Goal: Transaction & Acquisition: Purchase product/service

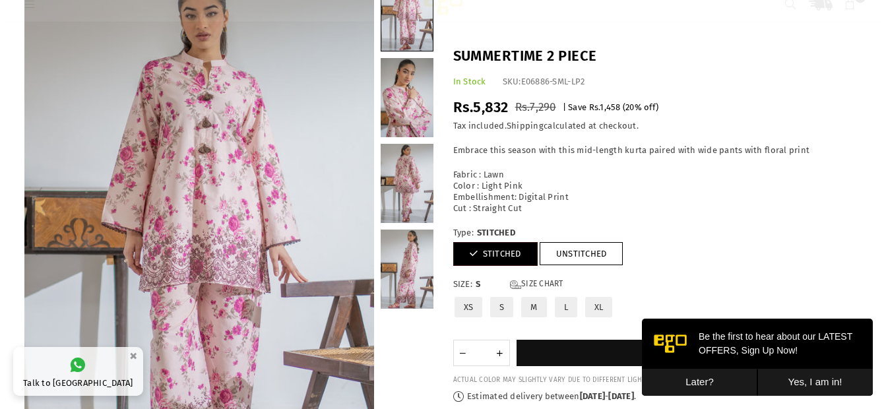
scroll to position [97, 0]
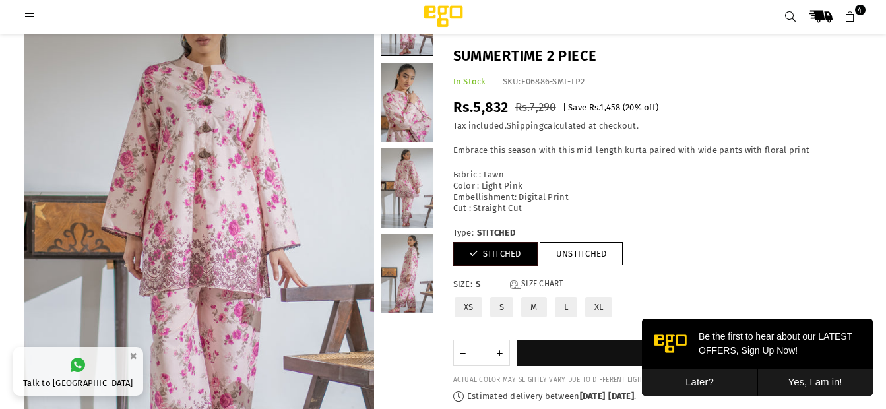
click at [798, 375] on button "Yes, I am in!" at bounding box center [814, 382] width 115 height 27
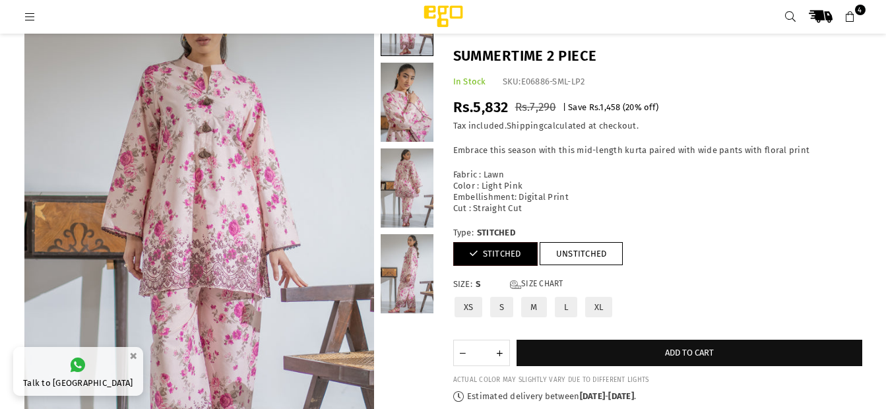
click at [400, 277] on link at bounding box center [406, 273] width 53 height 79
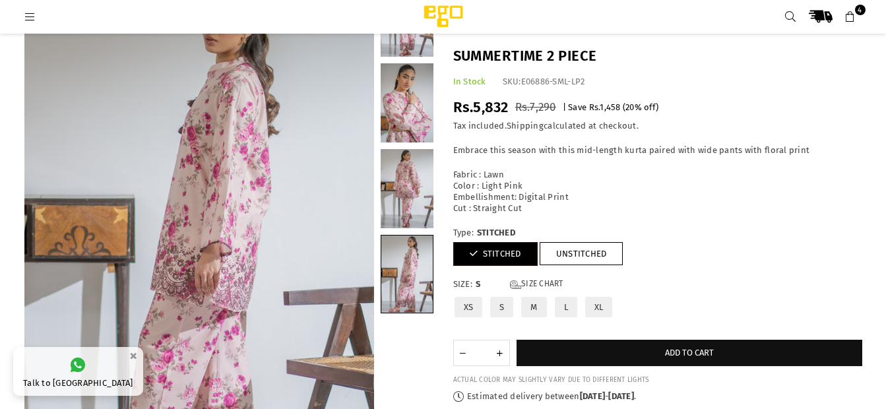
scroll to position [0, 0]
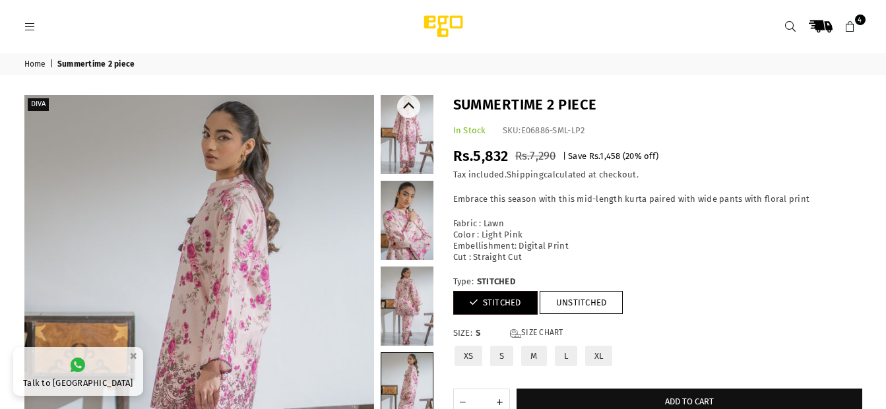
click at [402, 131] on link at bounding box center [406, 134] width 53 height 79
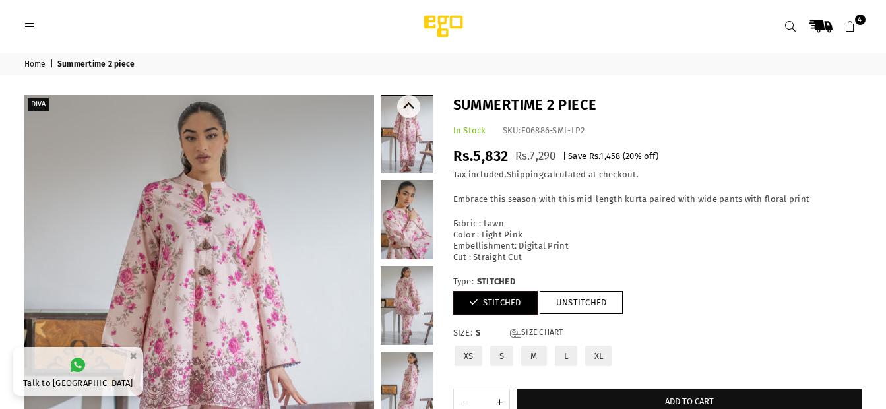
click at [421, 223] on link at bounding box center [406, 219] width 53 height 79
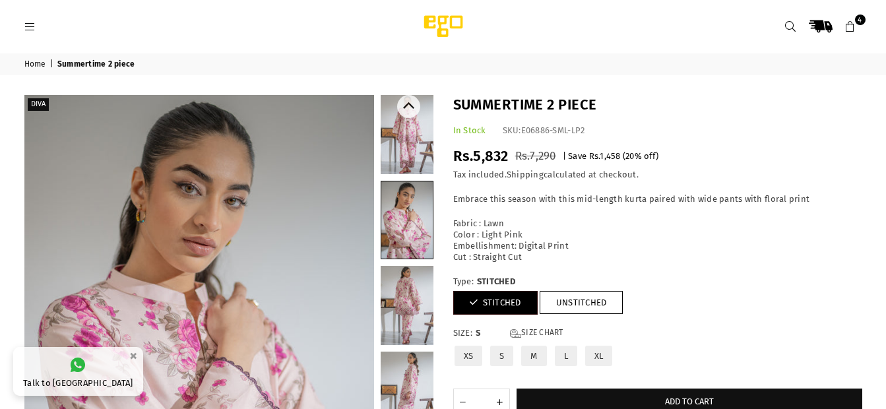
click at [413, 156] on link at bounding box center [406, 134] width 53 height 79
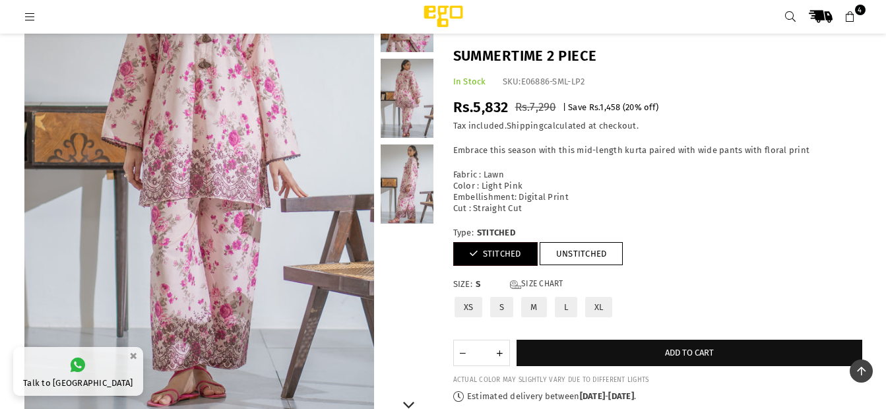
scroll to position [186, 0]
click at [666, 177] on p "Fabric : Lawn Color : Light Pink Embellishment: Digital Print Cut : Straight Cut" at bounding box center [657, 191] width 409 height 45
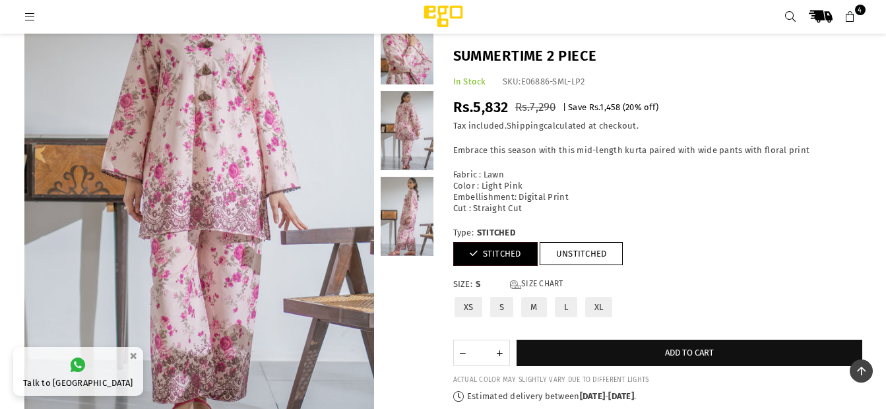
scroll to position [153, 0]
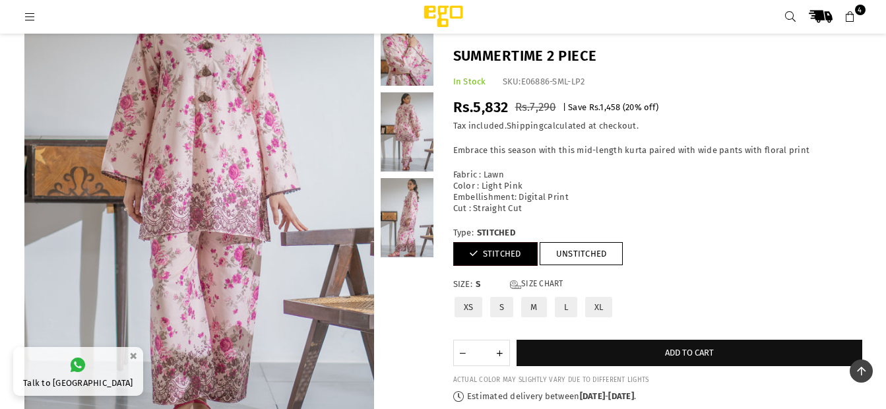
click at [416, 225] on link at bounding box center [406, 217] width 53 height 79
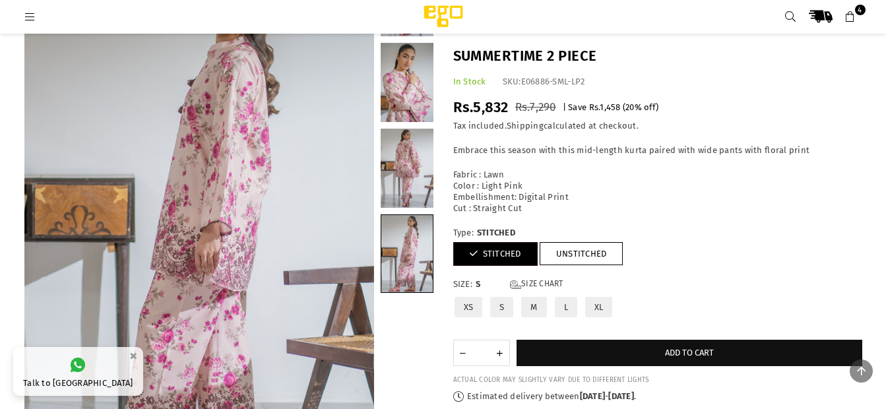
scroll to position [116, 0]
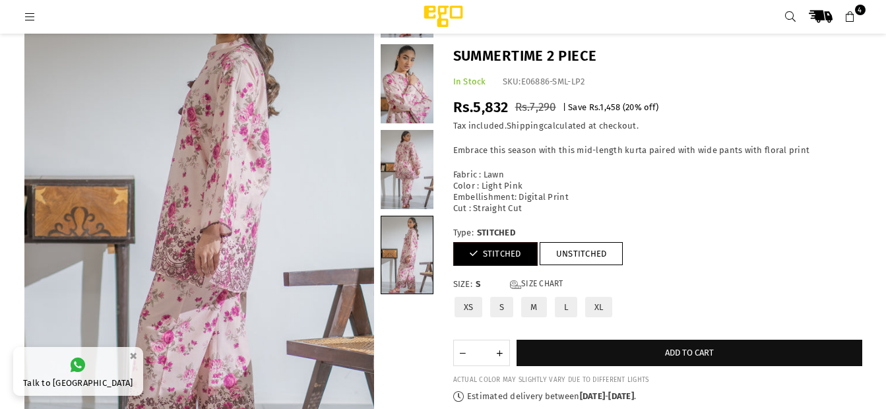
click at [417, 144] on link at bounding box center [406, 169] width 53 height 79
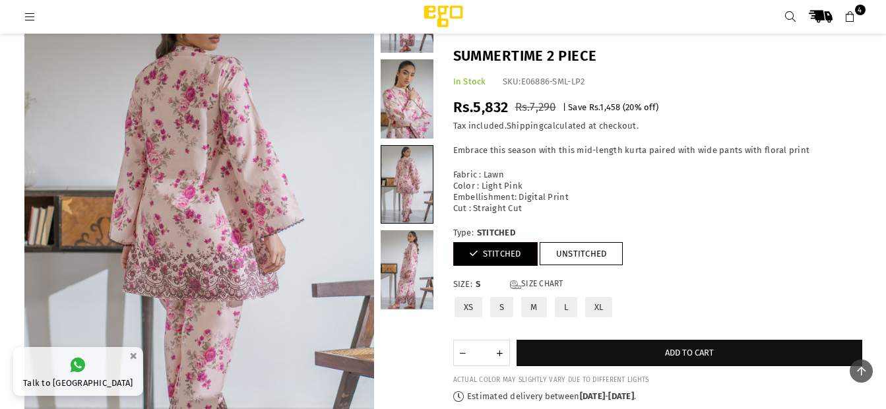
scroll to position [102, 0]
click at [407, 91] on link at bounding box center [406, 98] width 53 height 79
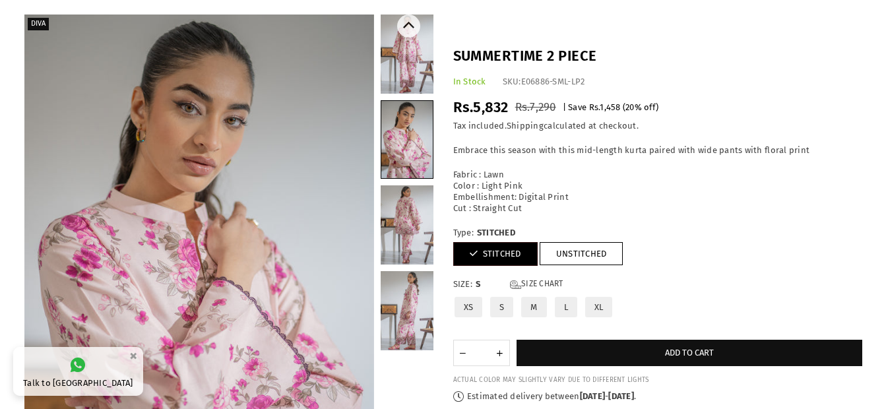
scroll to position [80, 0]
click at [423, 40] on link at bounding box center [406, 54] width 53 height 79
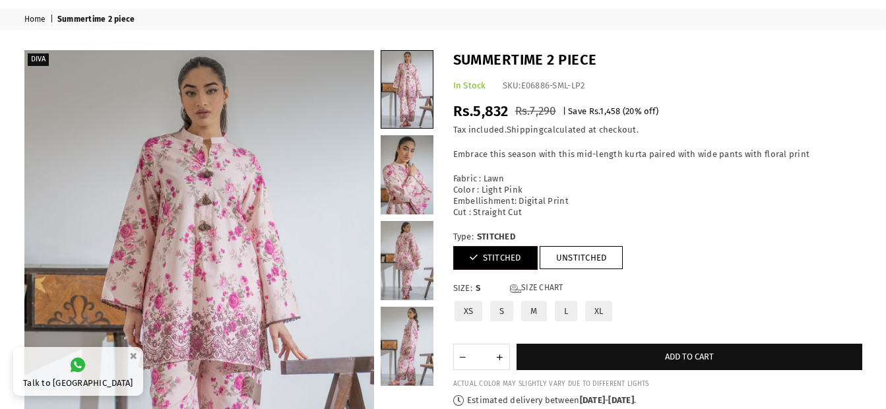
scroll to position [0, 0]
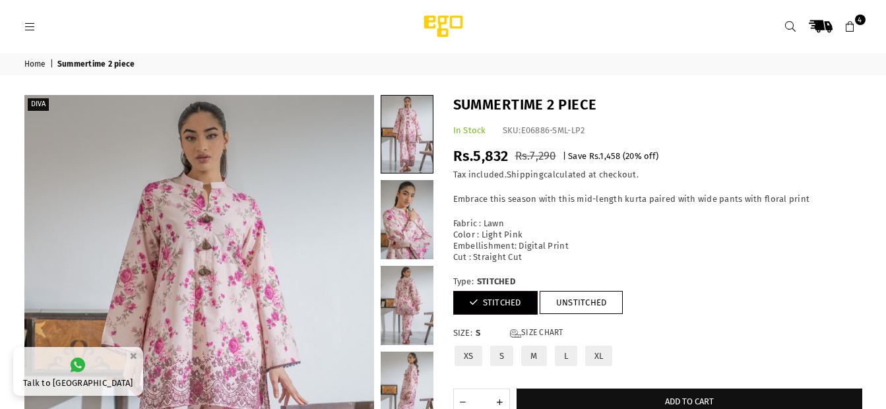
click at [852, 34] on link "4" at bounding box center [850, 27] width 24 height 24
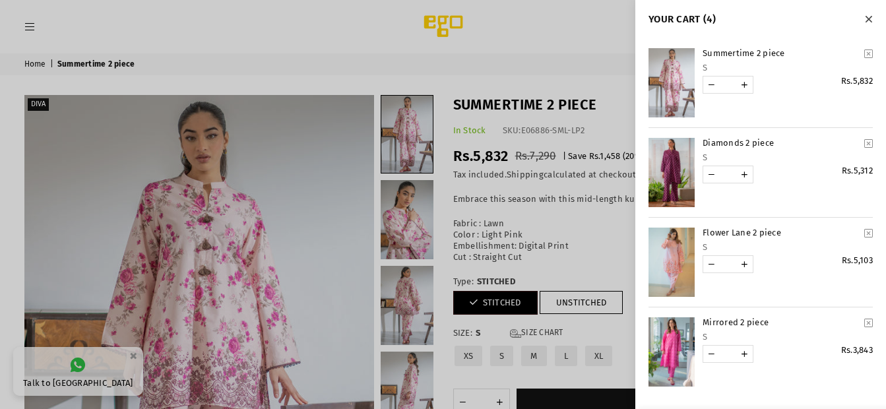
click at [32, 26] on div at bounding box center [443, 204] width 886 height 409
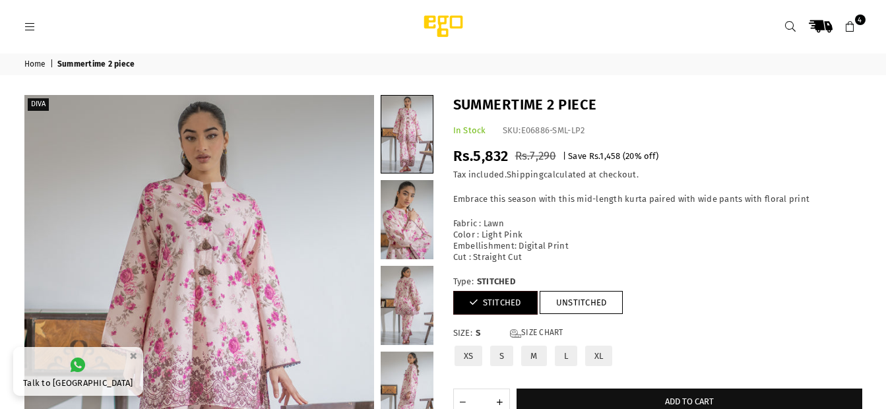
click at [32, 26] on icon at bounding box center [30, 27] width 12 height 12
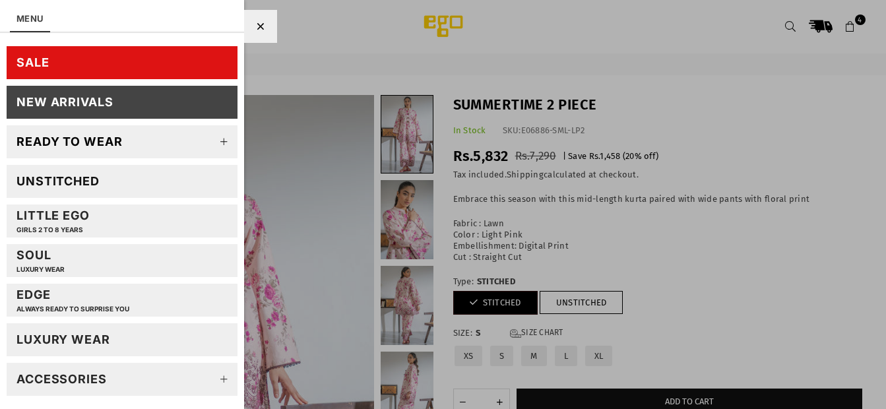
click at [113, 141] on div "Ready to wear" at bounding box center [69, 141] width 106 height 15
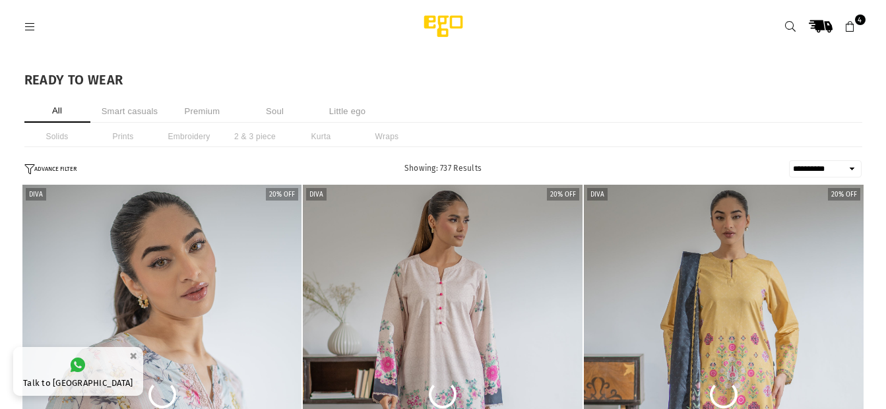
select select "**********"
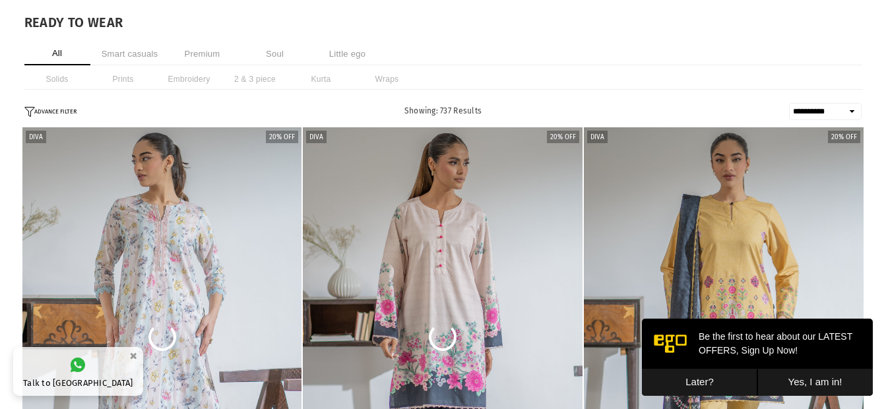
click at [810, 376] on button "Yes, I am in!" at bounding box center [814, 382] width 115 height 27
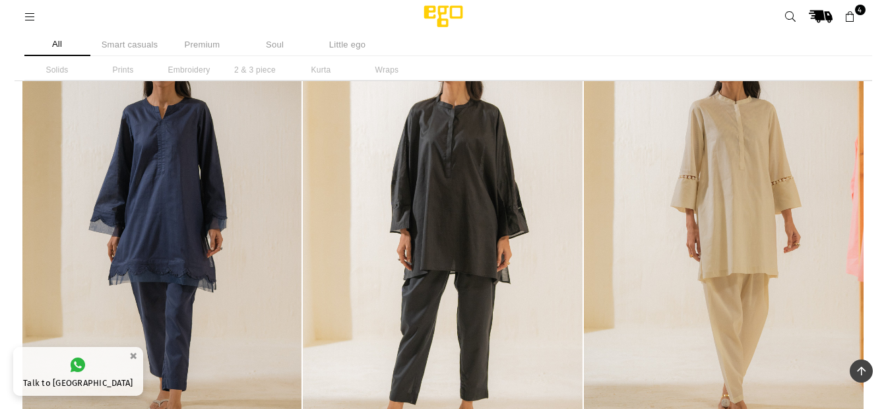
scroll to position [2394, 0]
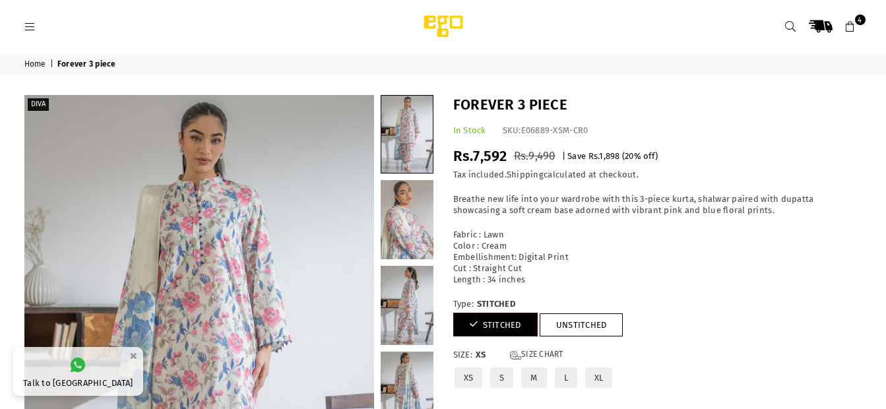
click at [849, 22] on icon at bounding box center [850, 27] width 12 height 12
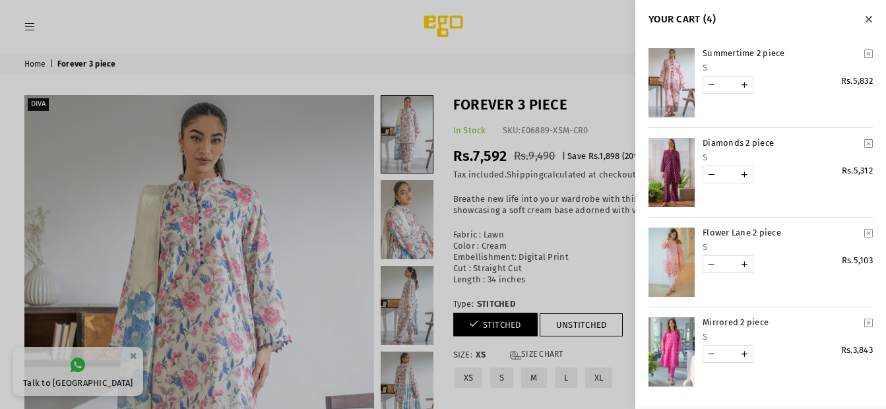
click at [673, 91] on link "YOUR CART" at bounding box center [671, 82] width 46 height 69
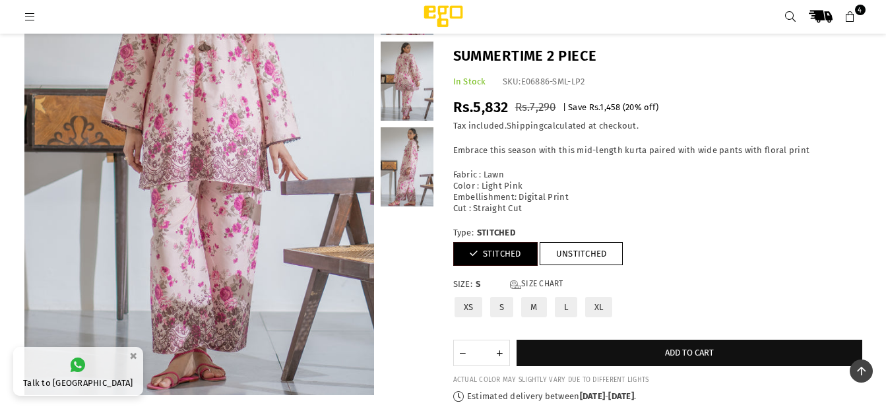
scroll to position [203, 0]
click at [555, 279] on link "Size Chart" at bounding box center [536, 284] width 53 height 11
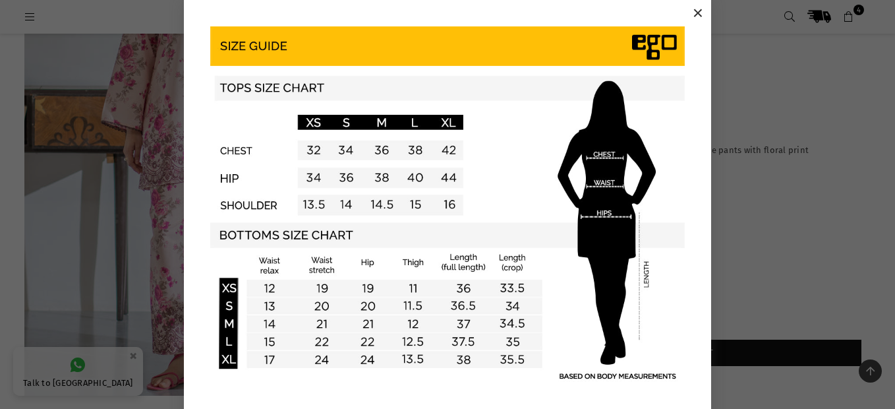
click at [87, 218] on div "×" at bounding box center [447, 212] width 885 height 425
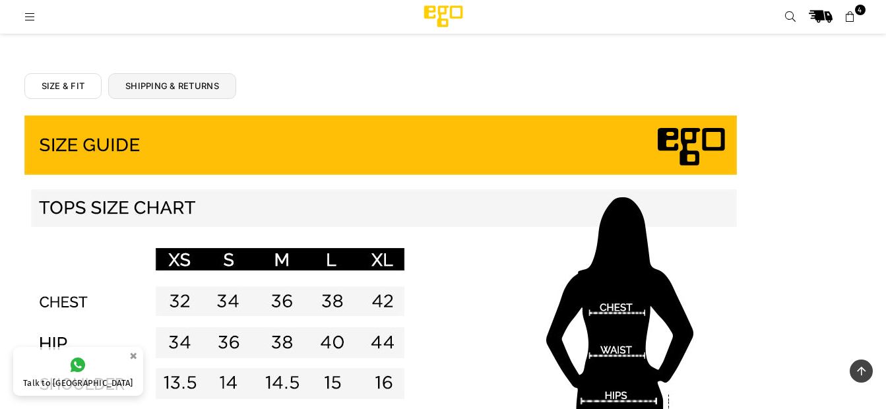
scroll to position [602, 0]
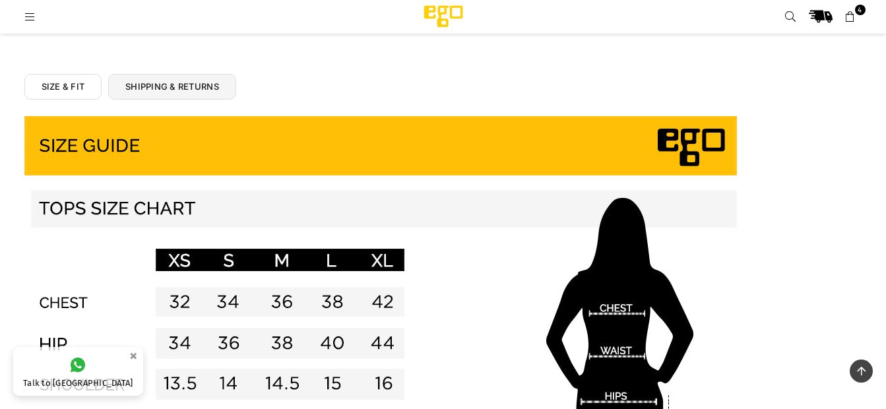
click at [82, 86] on link "SIZE & FIT" at bounding box center [63, 87] width 78 height 26
click at [59, 88] on link "SIZE & FIT" at bounding box center [63, 87] width 78 height 26
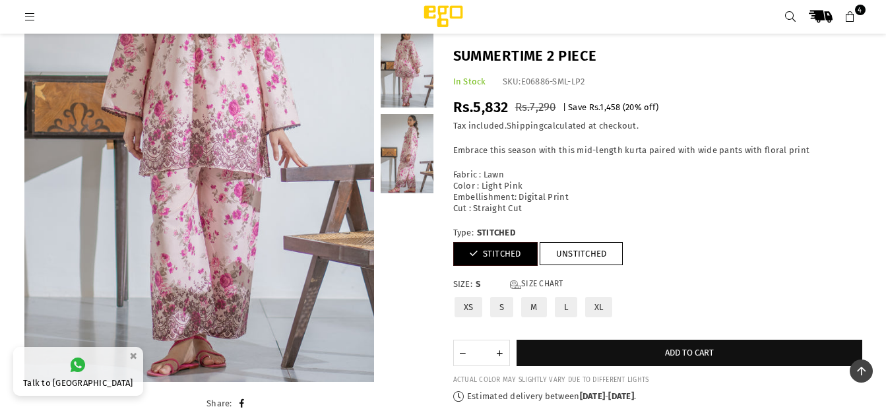
scroll to position [218, 0]
click at [421, 135] on link at bounding box center [406, 152] width 53 height 79
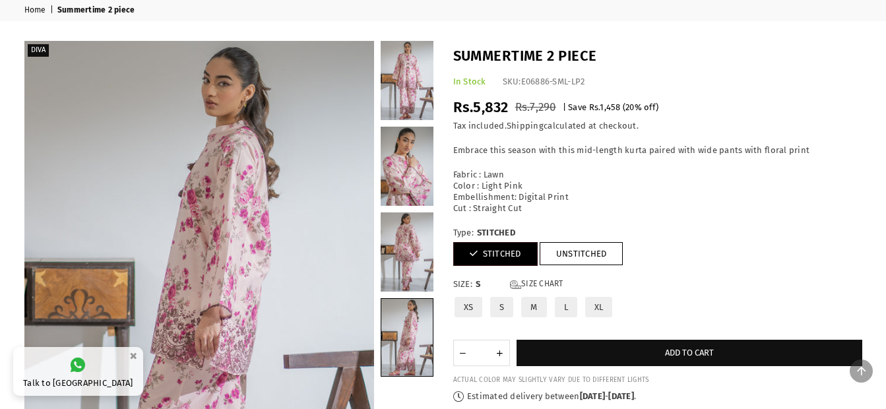
scroll to position [42, 0]
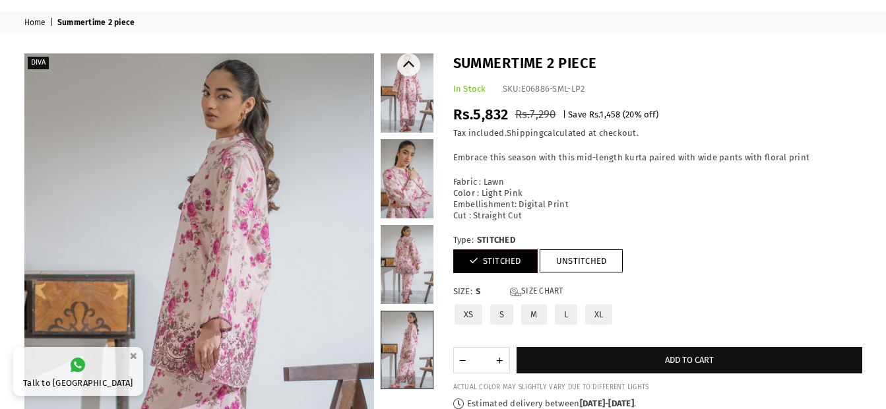
click at [406, 281] on link at bounding box center [406, 264] width 53 height 79
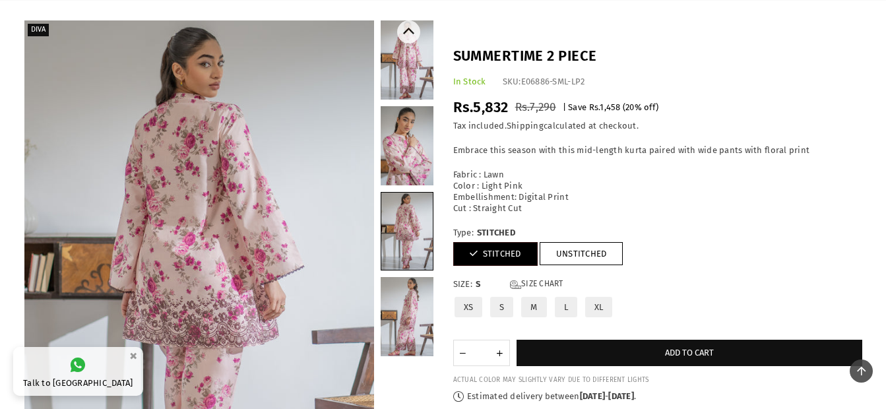
scroll to position [73, 0]
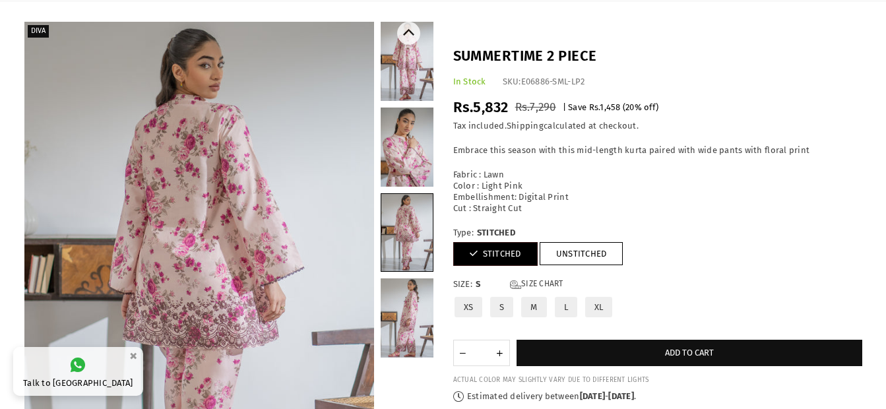
click at [396, 317] on link at bounding box center [406, 317] width 53 height 79
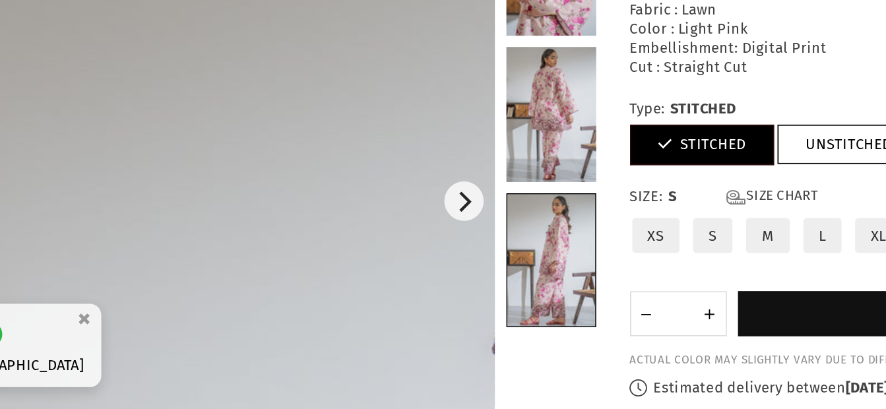
scroll to position [69, 0]
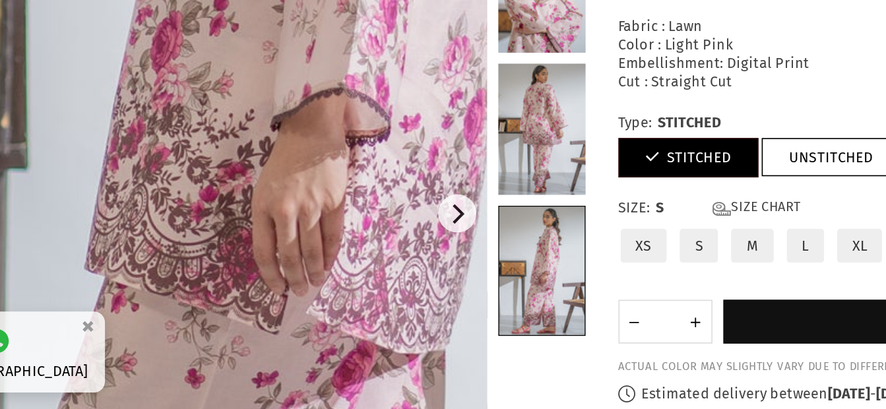
drag, startPoint x: 165, startPoint y: 350, endPoint x: 579, endPoint y: 173, distance: 450.2
click at [579, 173] on p "Fabric : Lawn Color : Light Pink Embellishment: Digital Print Cut : Straight Cut" at bounding box center [657, 191] width 409 height 45
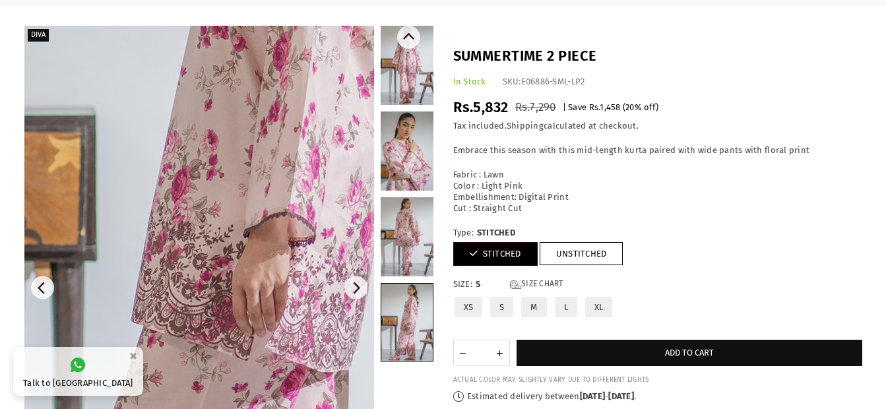
click at [415, 76] on link at bounding box center [406, 65] width 53 height 79
